Goal: Book appointment/travel/reservation

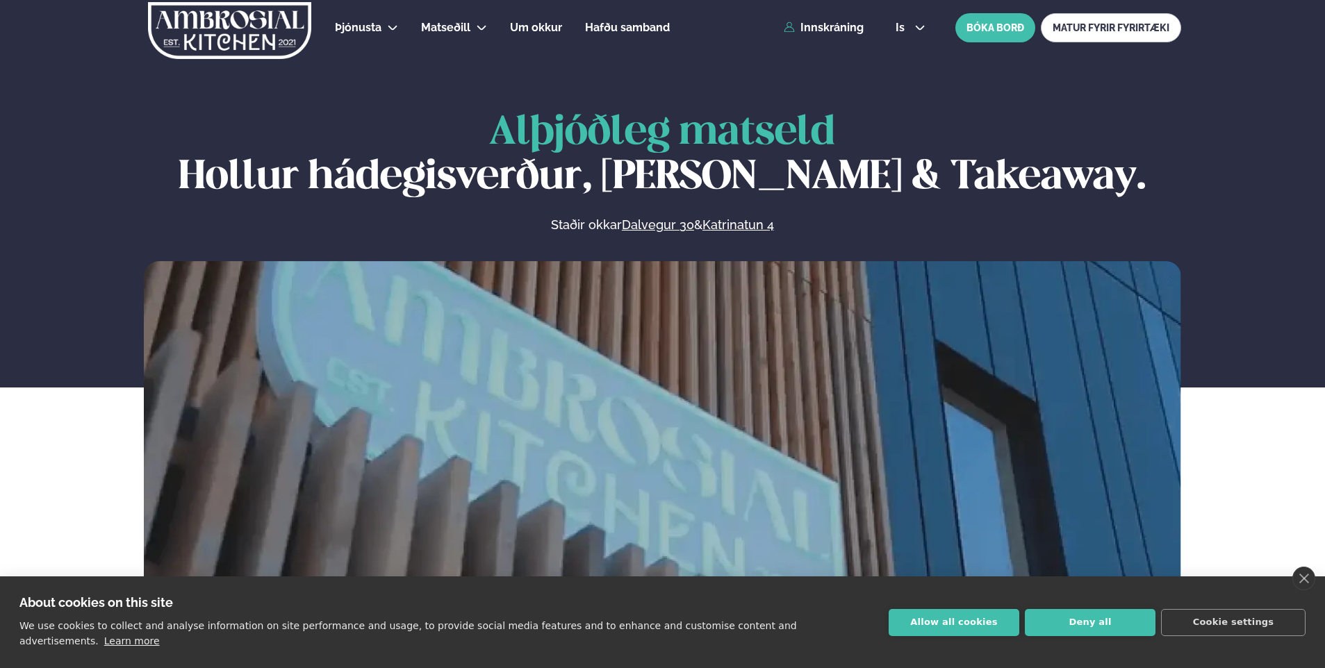
click at [61, 504] on div "Alþjóðleg matseld Hollur hádegisverður, Veitingar & Takeaway. Staðir okkar Dalv…" at bounding box center [662, 378] width 1325 height 535
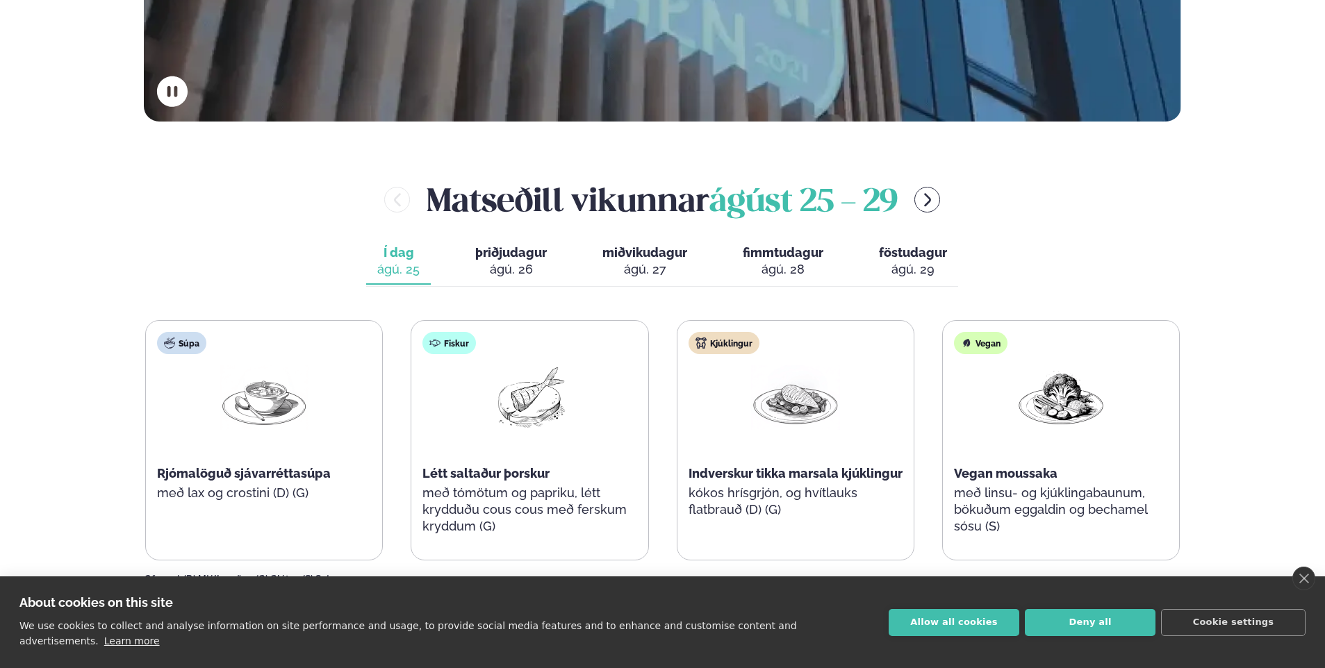
scroll to position [556, 0]
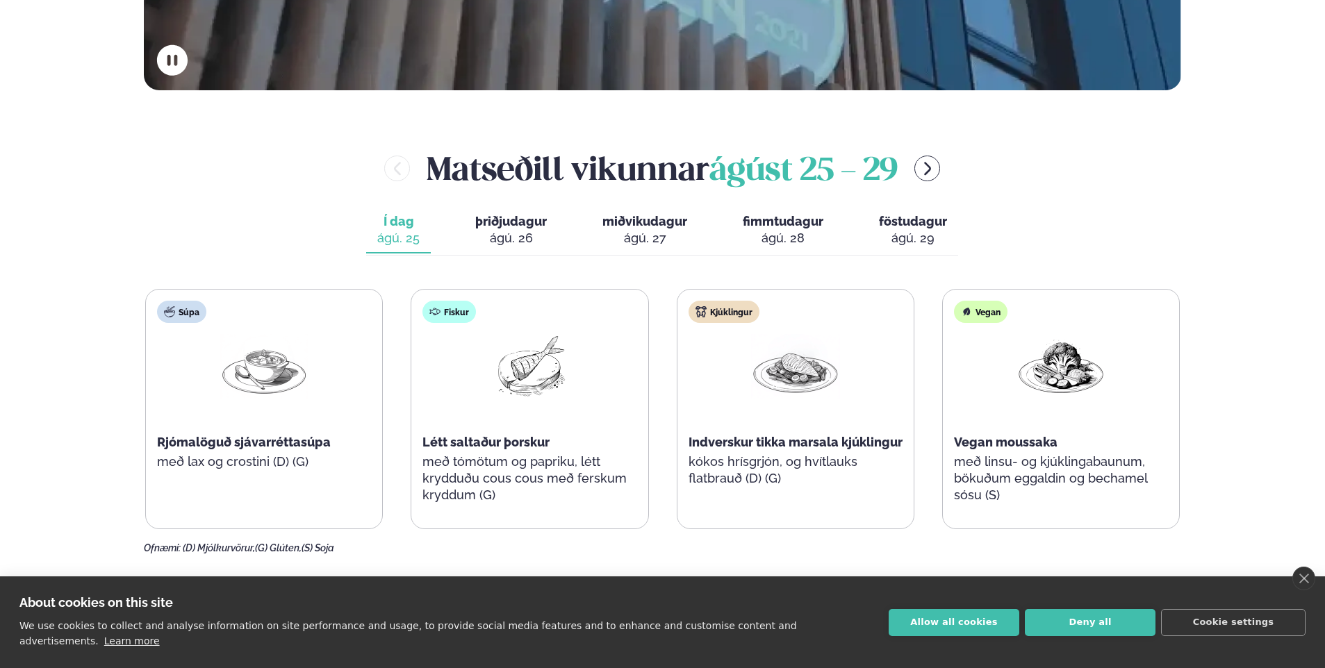
click at [527, 232] on div "ágú. 26" at bounding box center [511, 238] width 72 height 17
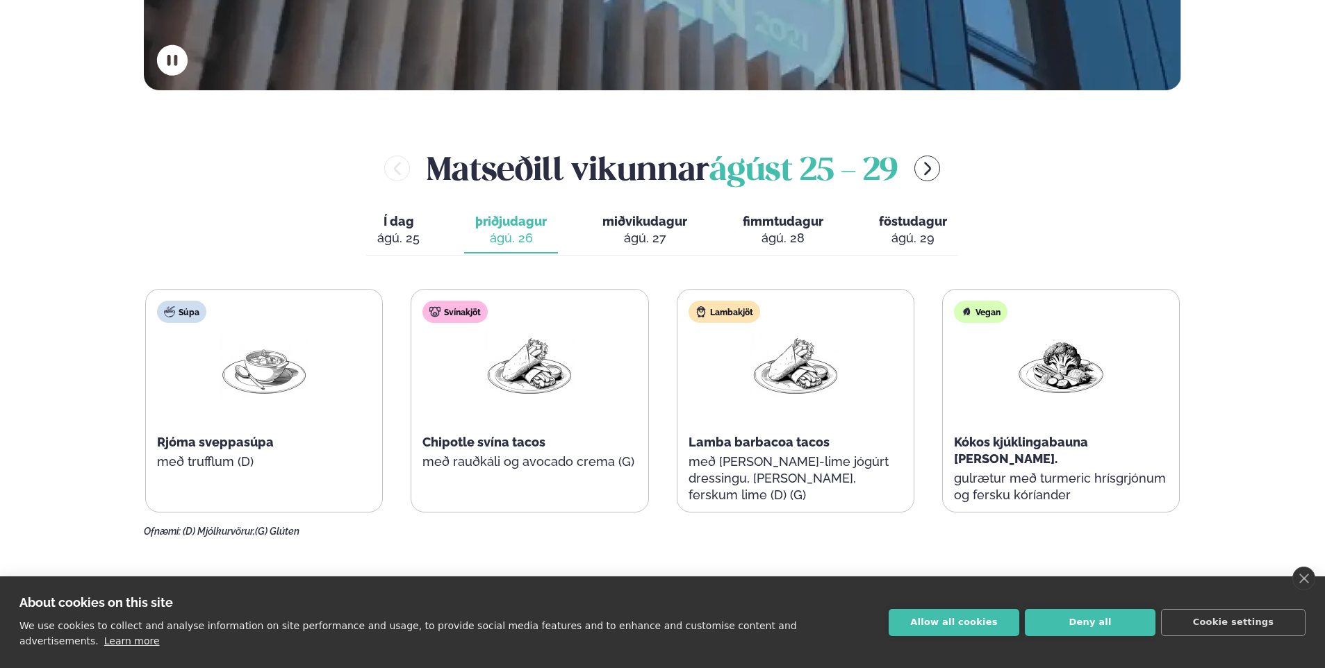
click at [618, 245] on div "ágú. 27" at bounding box center [644, 238] width 85 height 17
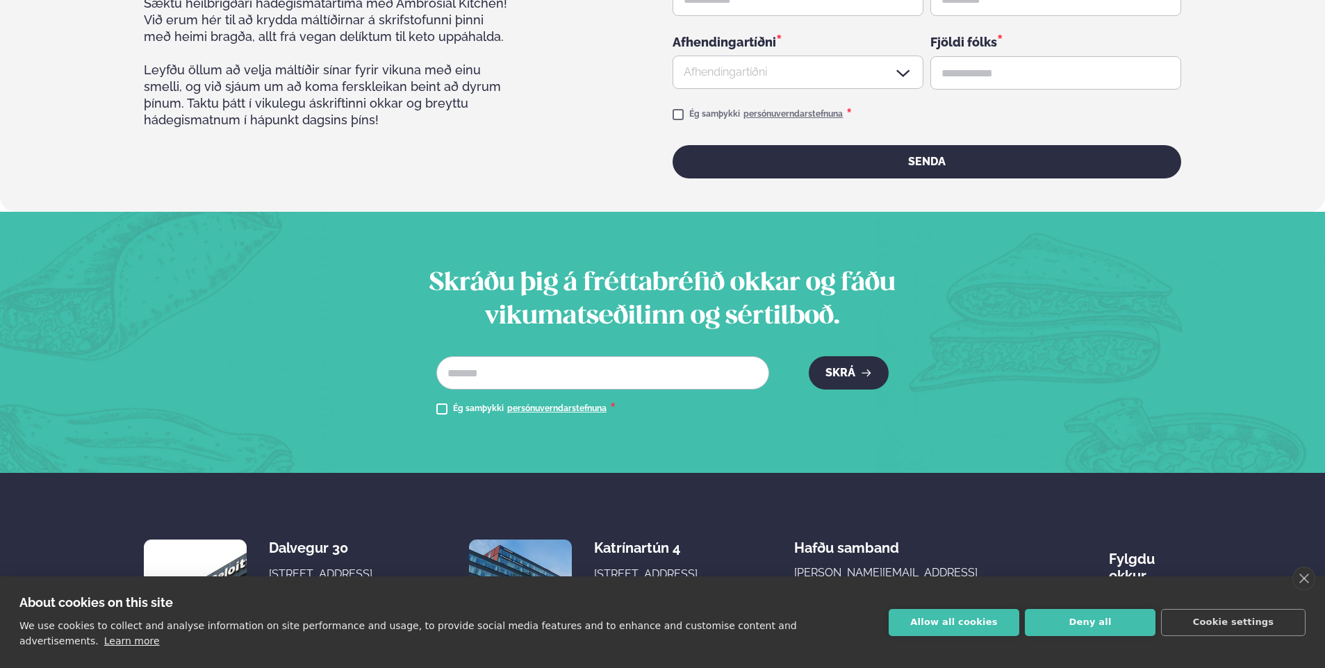
scroll to position [2389, 0]
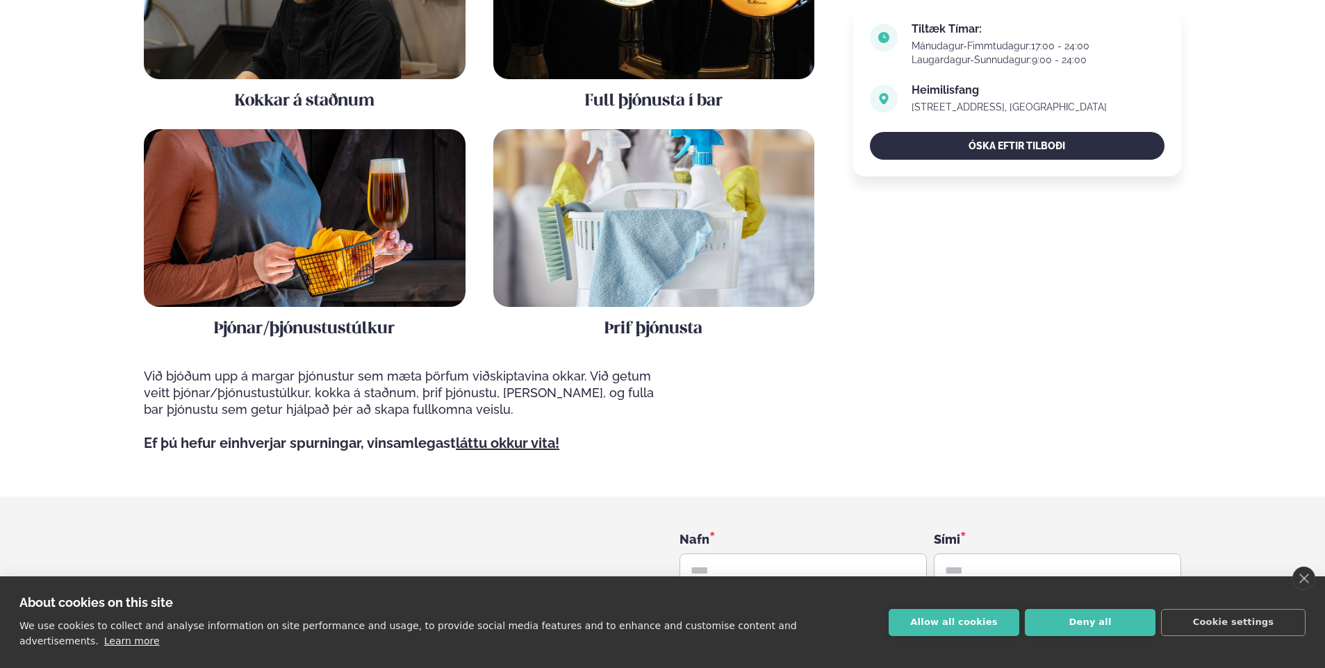
scroll to position [1459, 0]
